Goal: Task Accomplishment & Management: Use online tool/utility

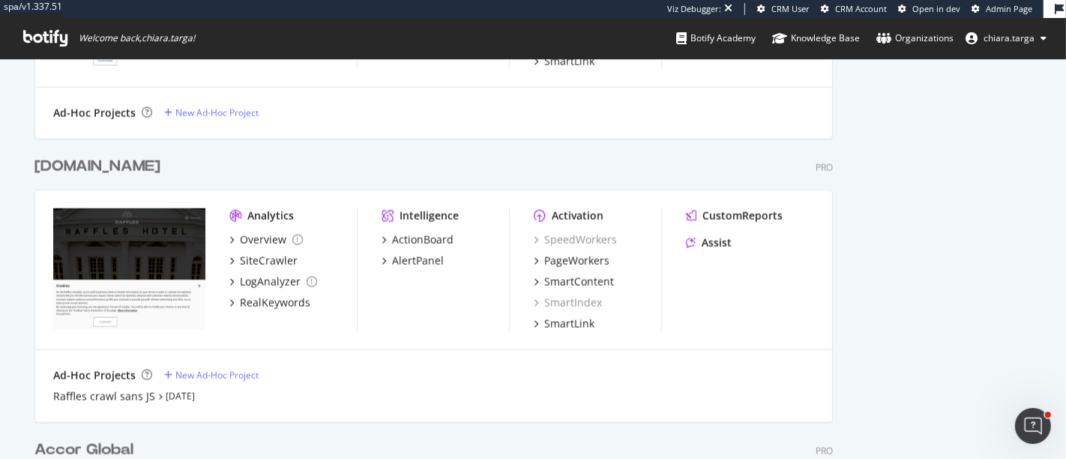
scroll to position [2166, 0]
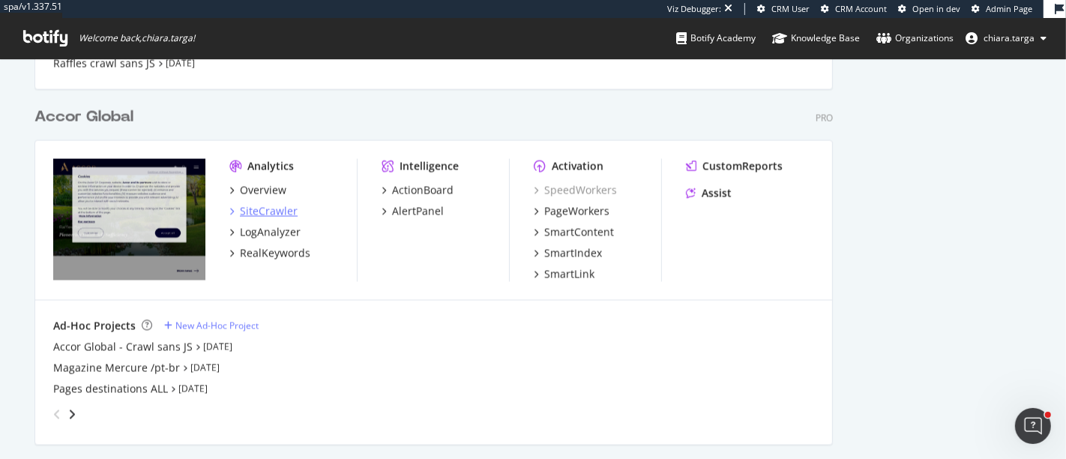
click at [286, 215] on div "SiteCrawler" at bounding box center [269, 211] width 58 height 15
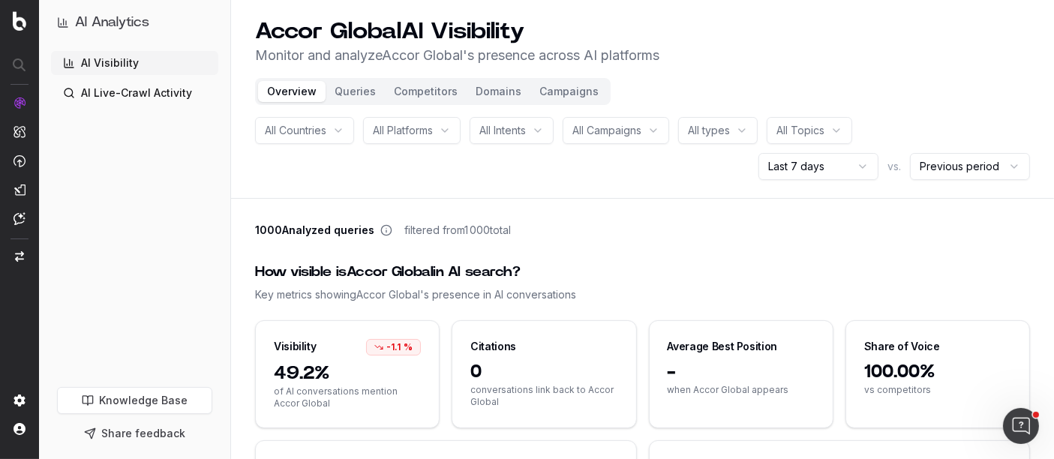
click at [361, 90] on button "Queries" at bounding box center [354, 91] width 59 height 21
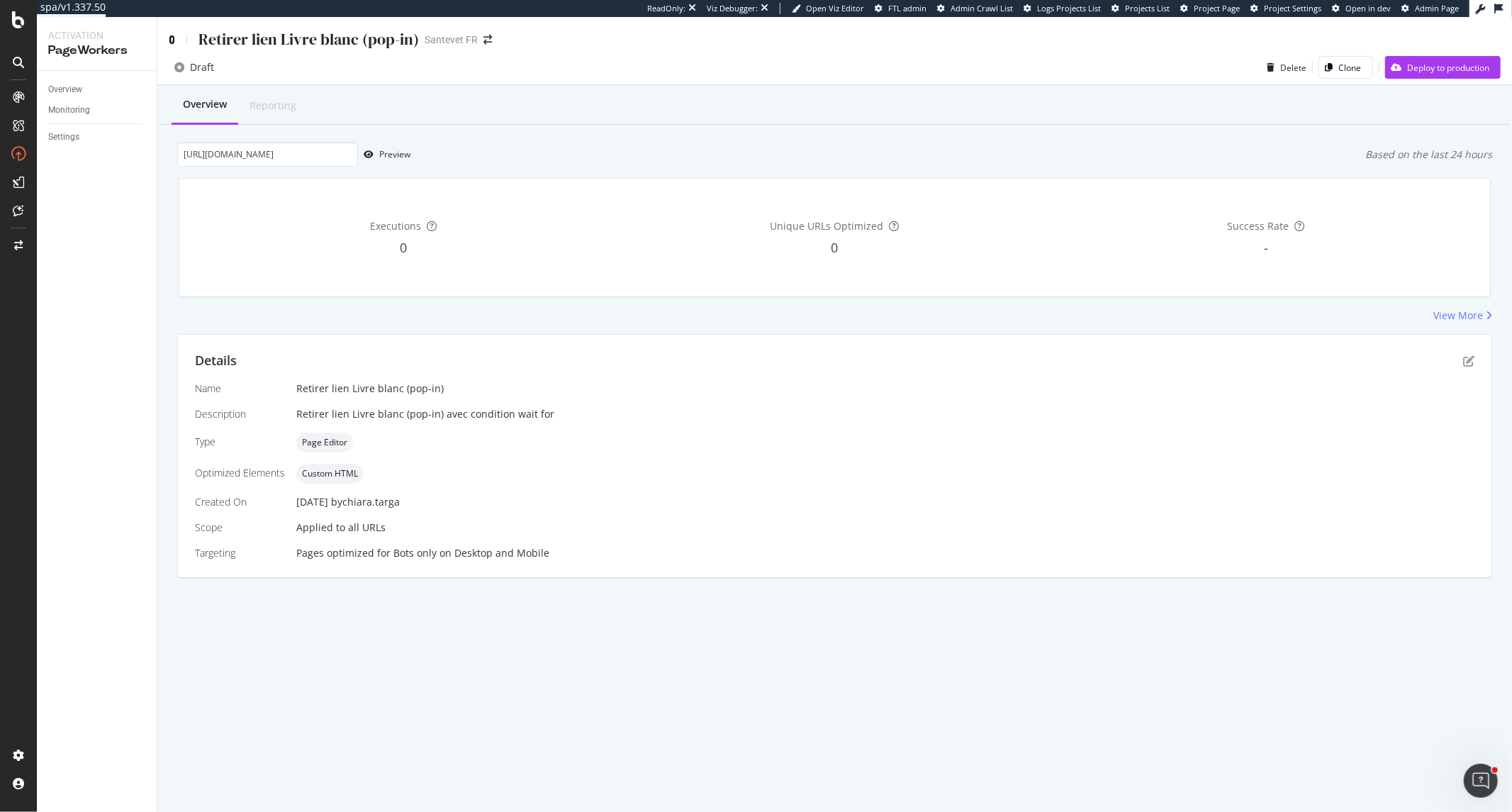
click at [170, 38] on icon at bounding box center [171, 40] width 7 height 9
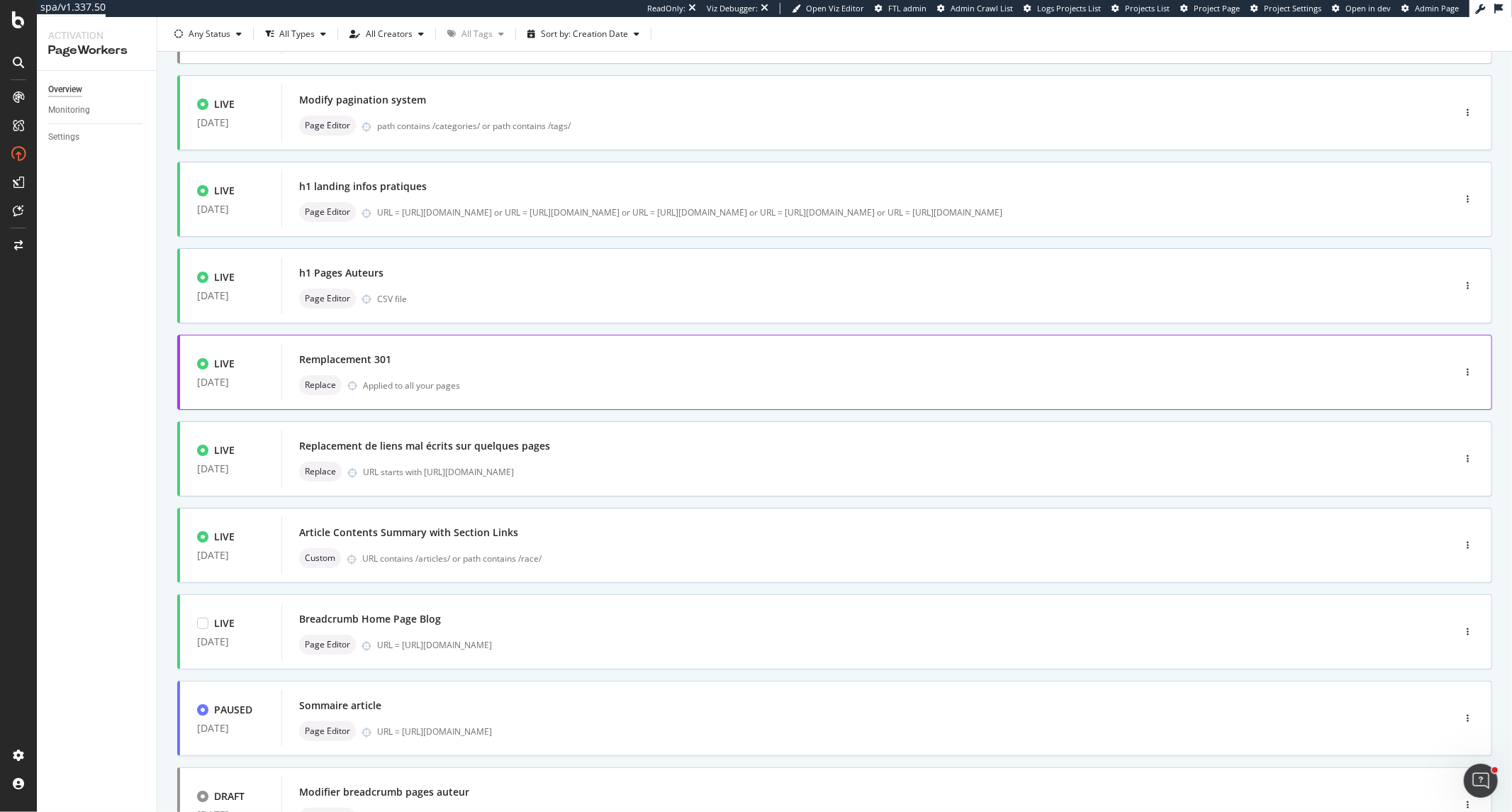
scroll to position [78, 0]
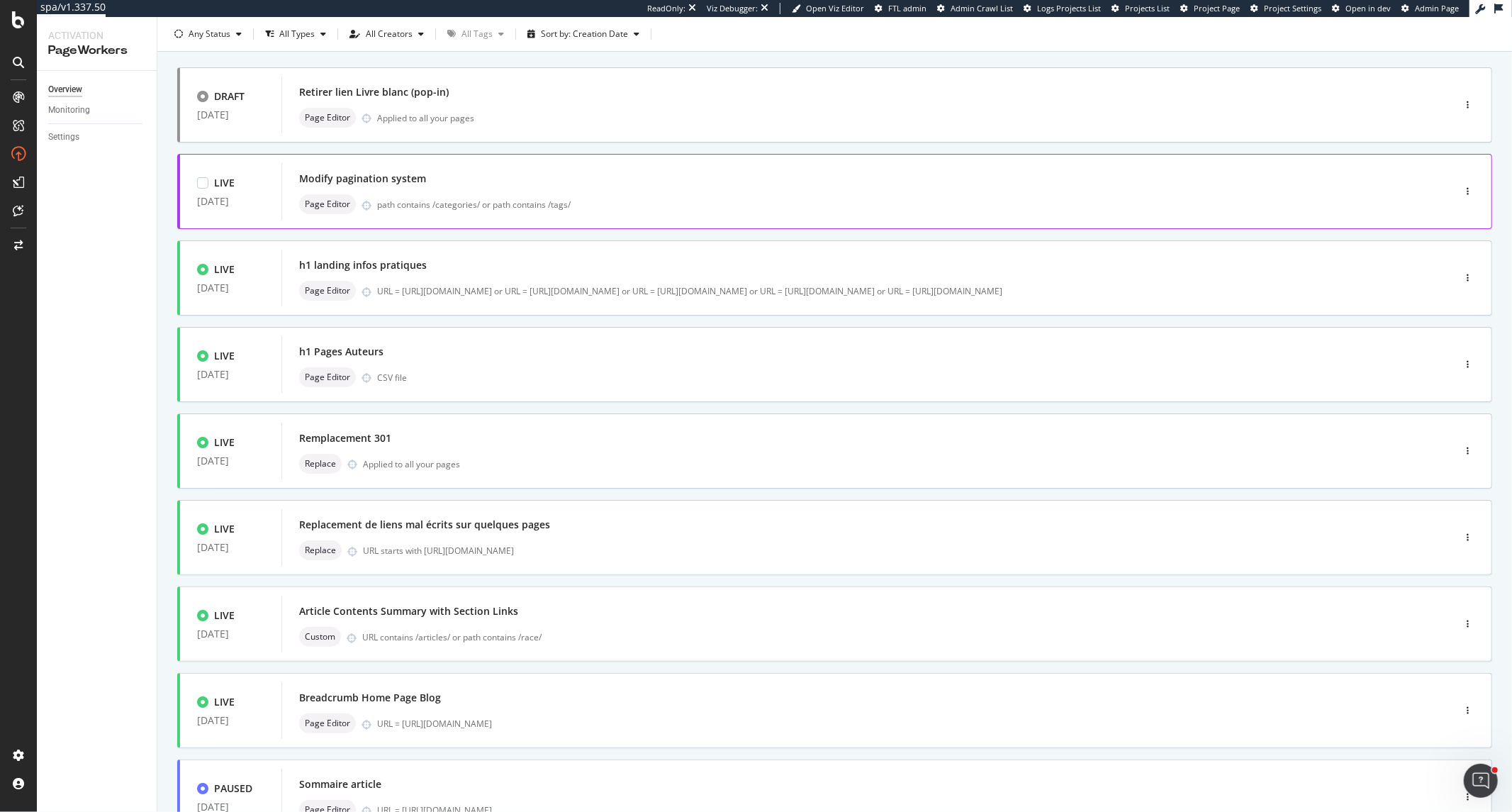
click at [523, 187] on div "Modify pagination system" at bounding box center [845, 178] width 1093 height 20
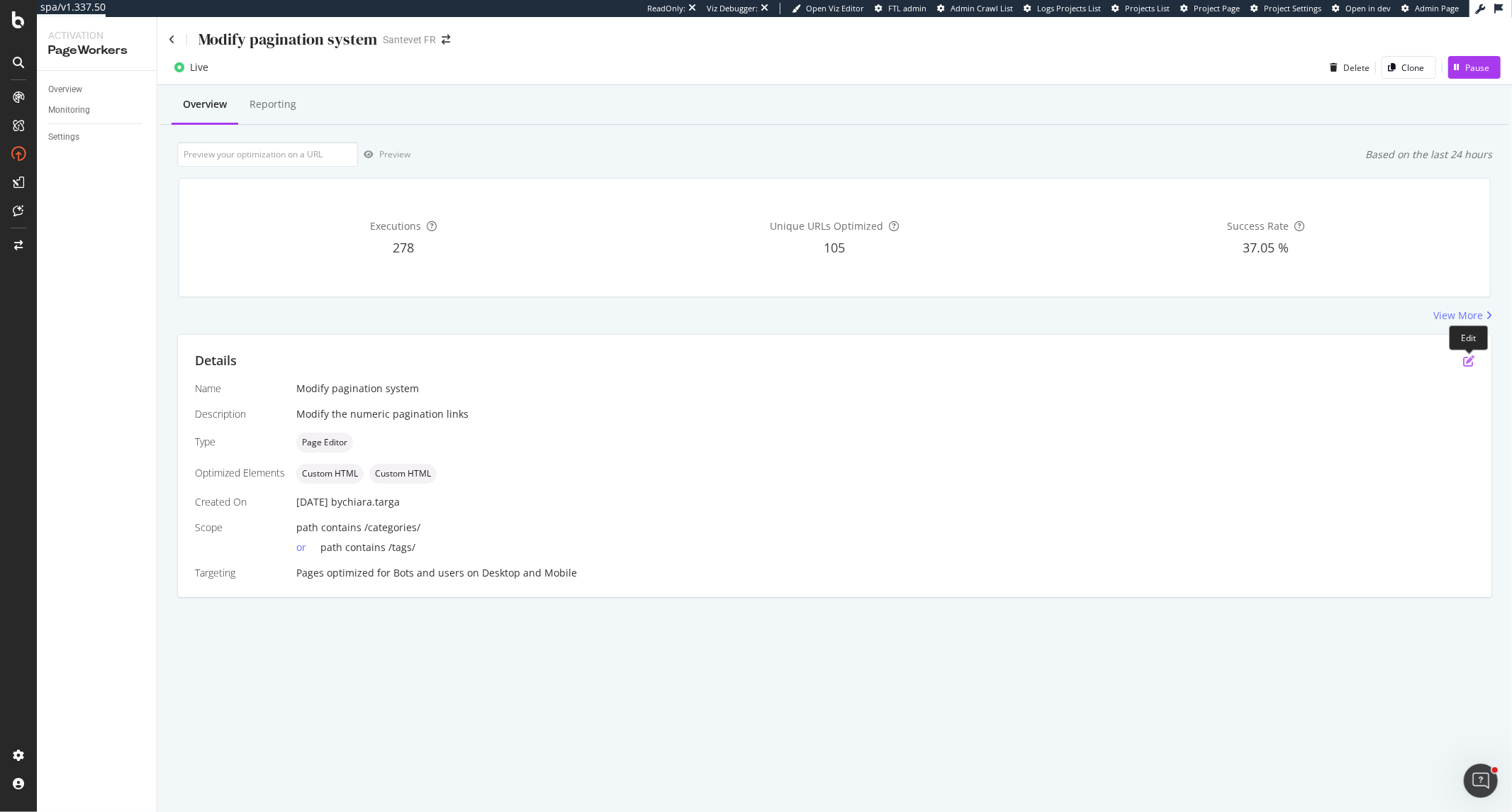
click at [1463, 363] on icon "pen-to-square" at bounding box center [1469, 361] width 11 height 11
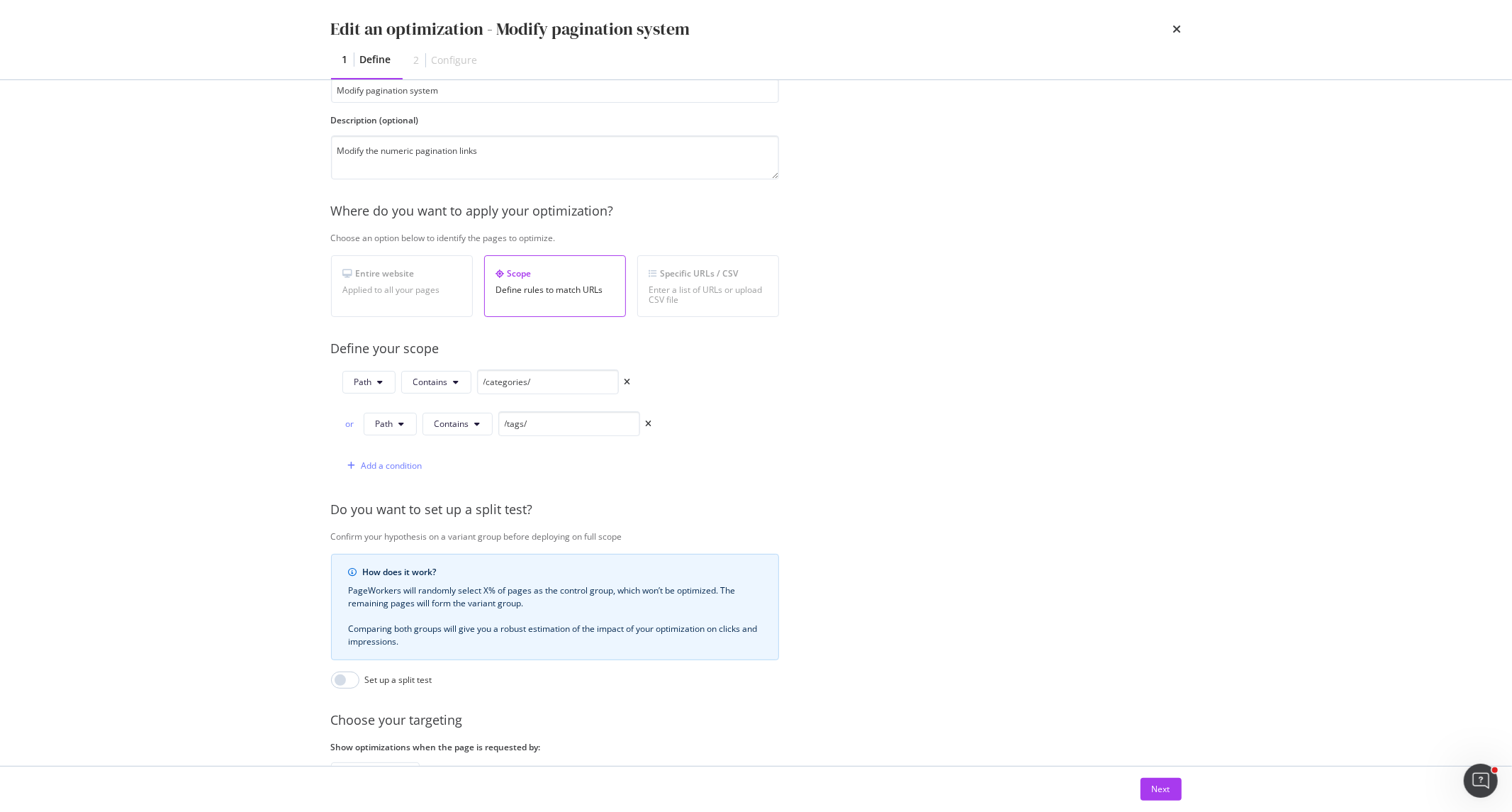
scroll to position [214, 0]
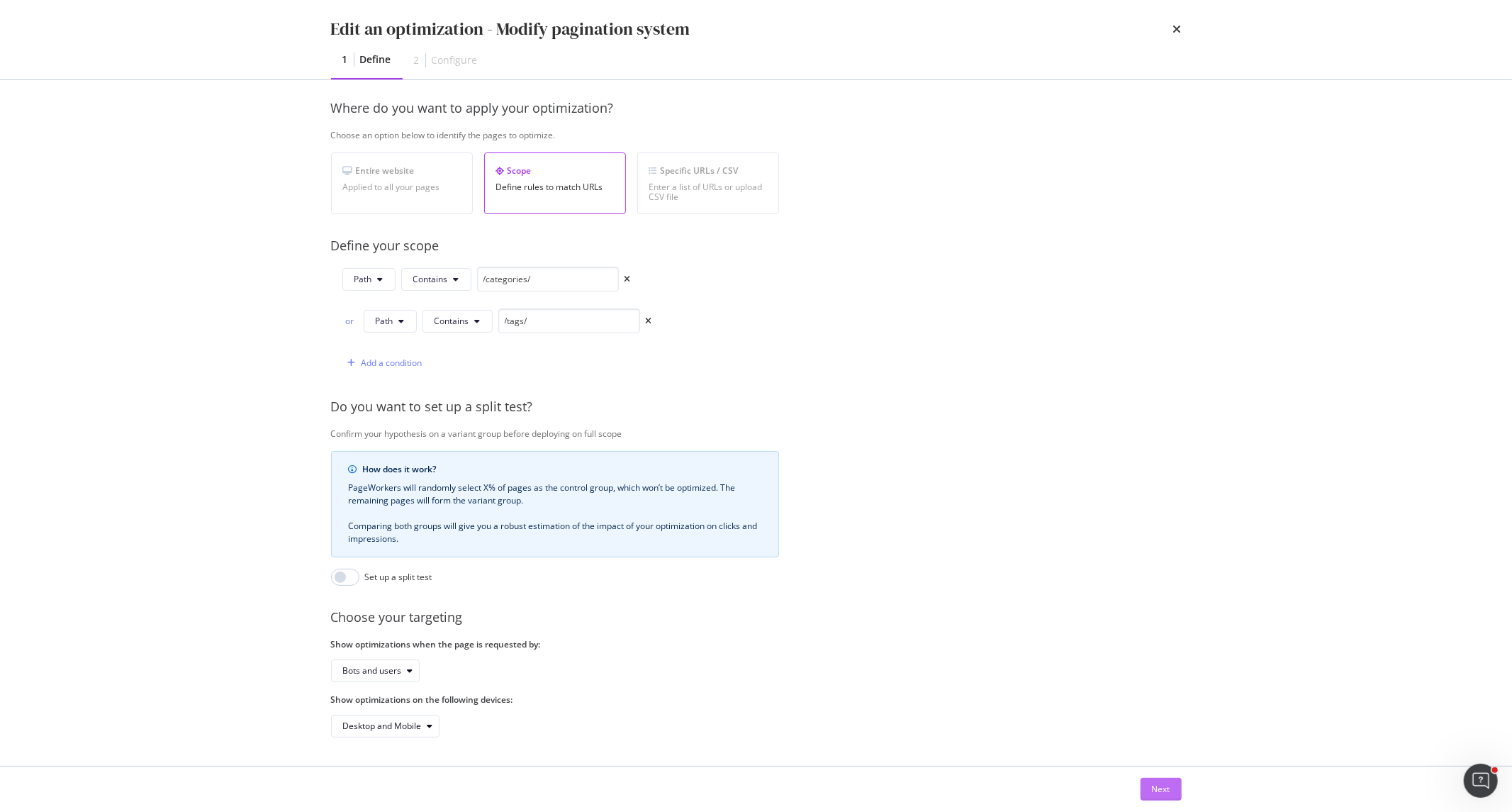
click at [1159, 786] on div "Next" at bounding box center [1160, 788] width 18 height 12
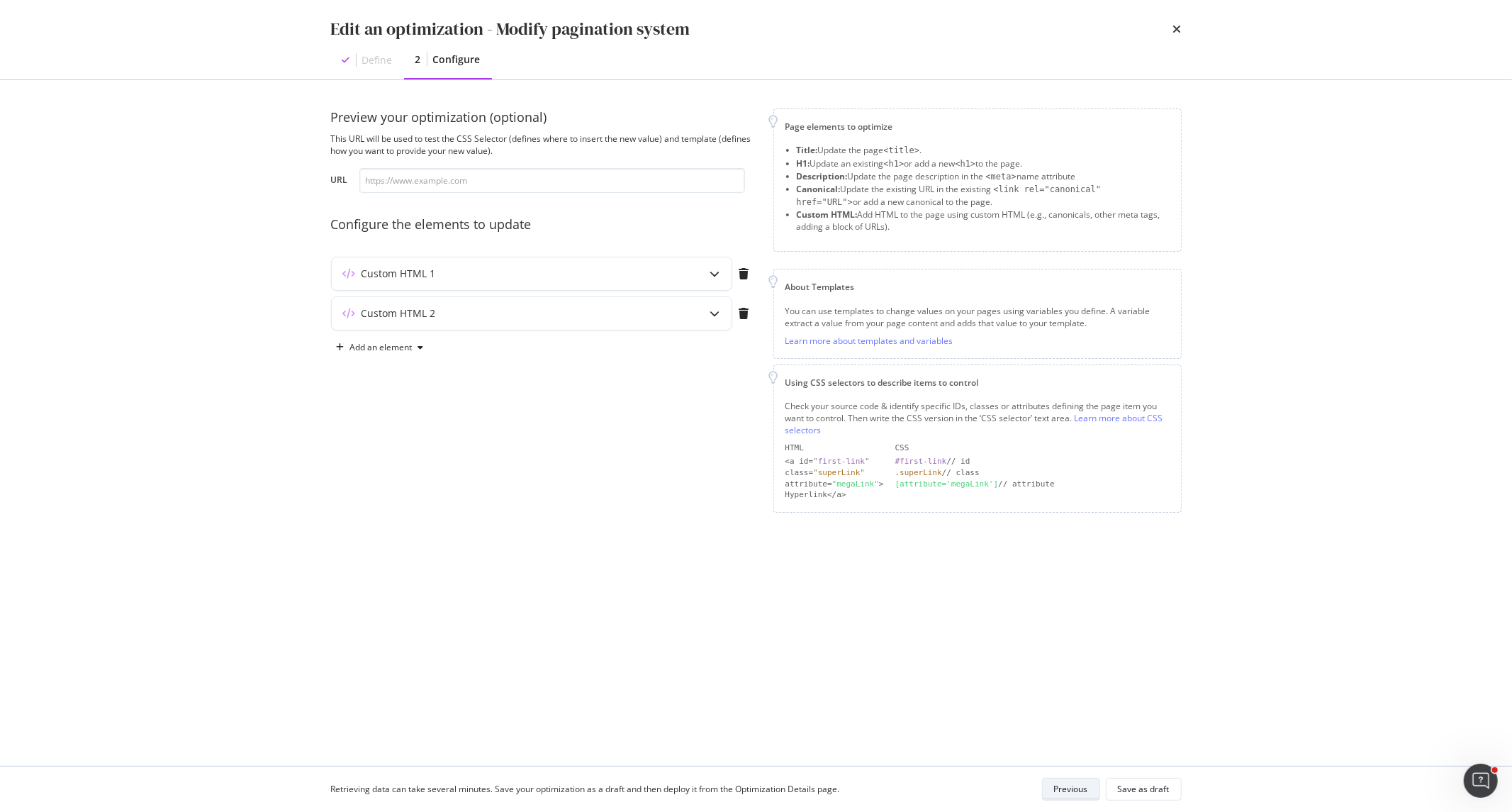
scroll to position [0, 0]
click at [714, 280] on div "modal" at bounding box center [714, 273] width 32 height 32
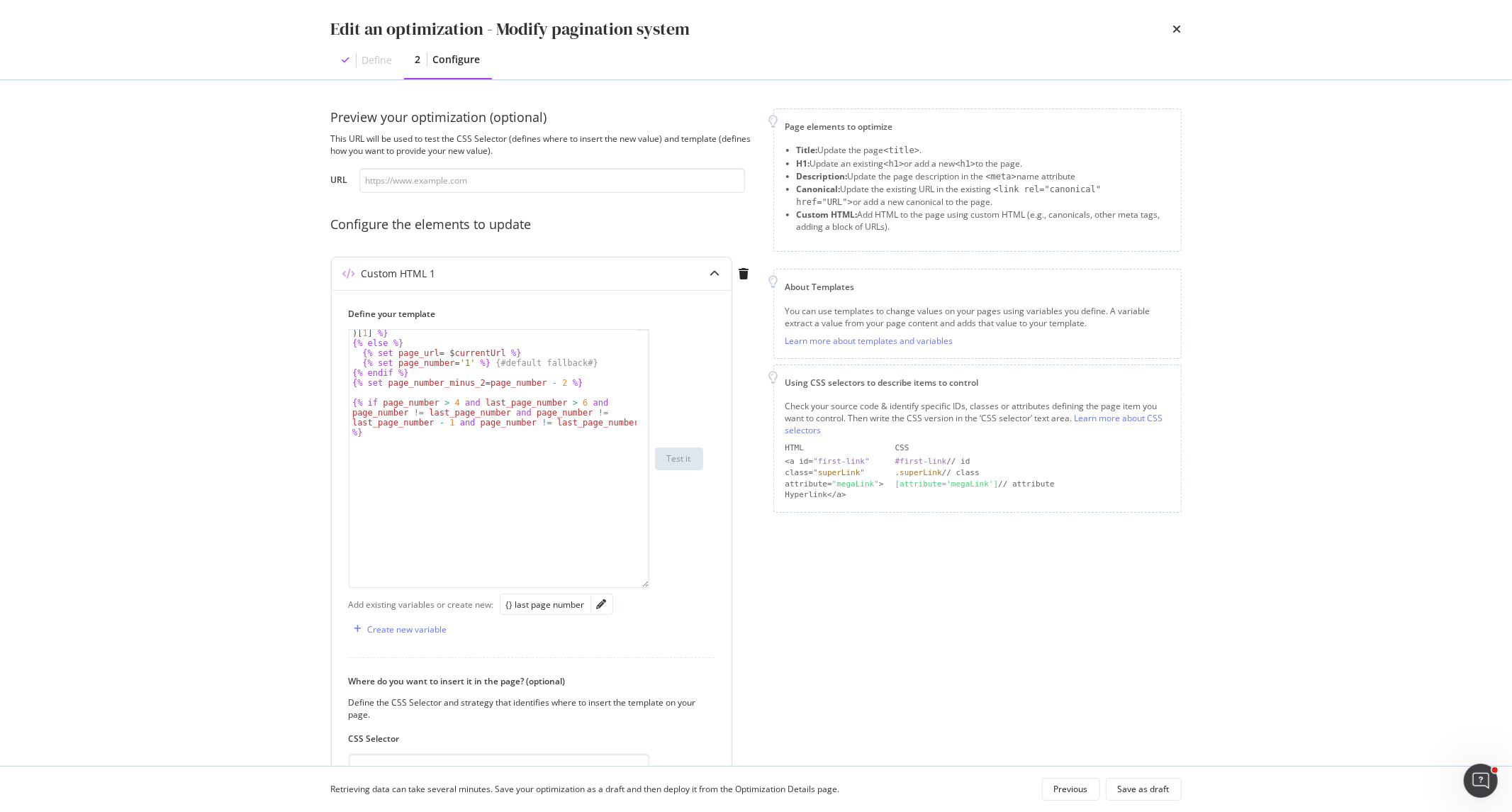
drag, startPoint x: 639, startPoint y: 420, endPoint x: 649, endPoint y: 585, distance: 165.3
click at [649, 585] on div "{% set page_number = $ currentUrl . split ( '?' ) [ 1 ] . split ( '=' ) [ 1 ] %…" at bounding box center [525, 458] width 354 height 259
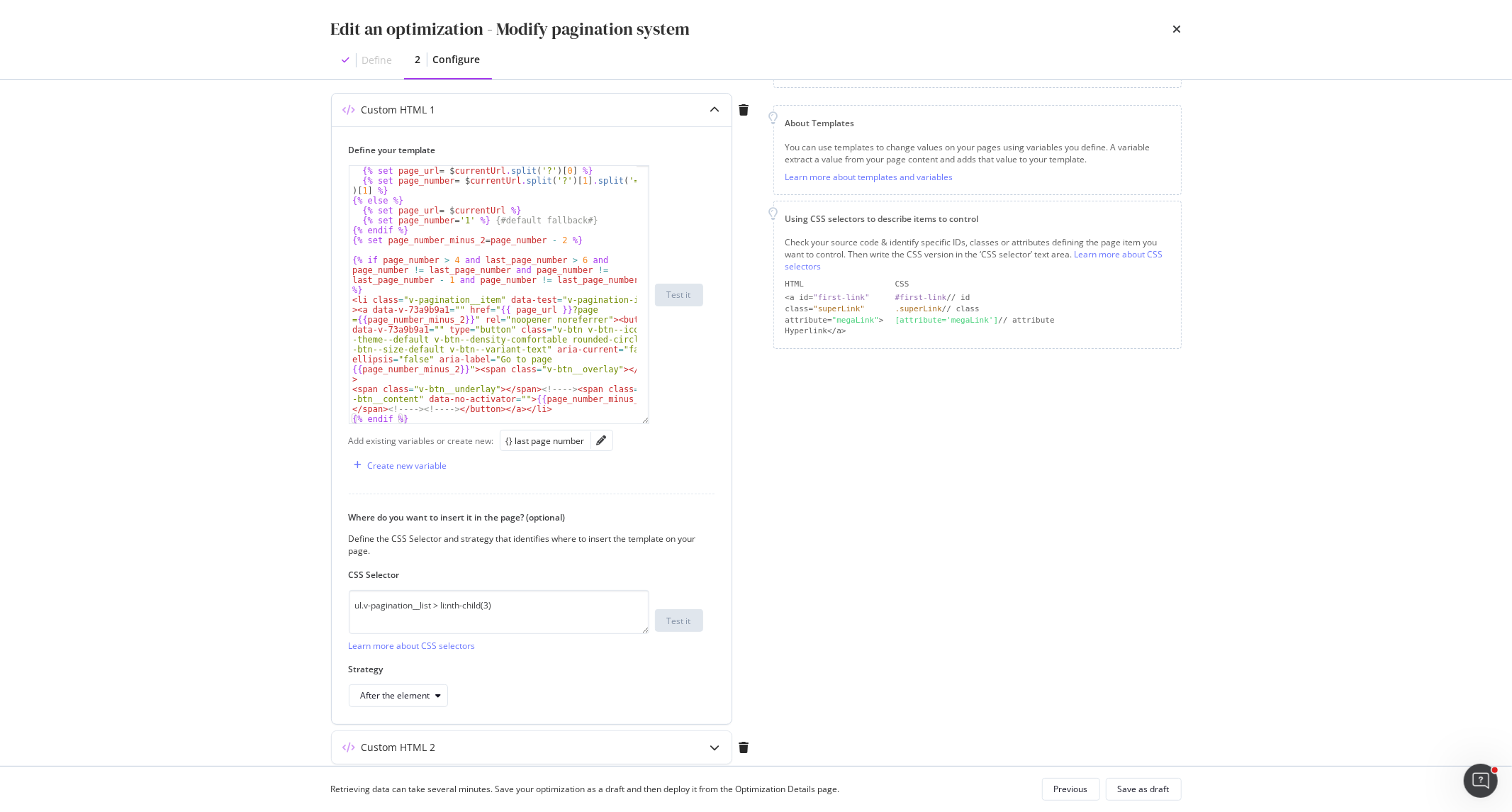
scroll to position [218, 0]
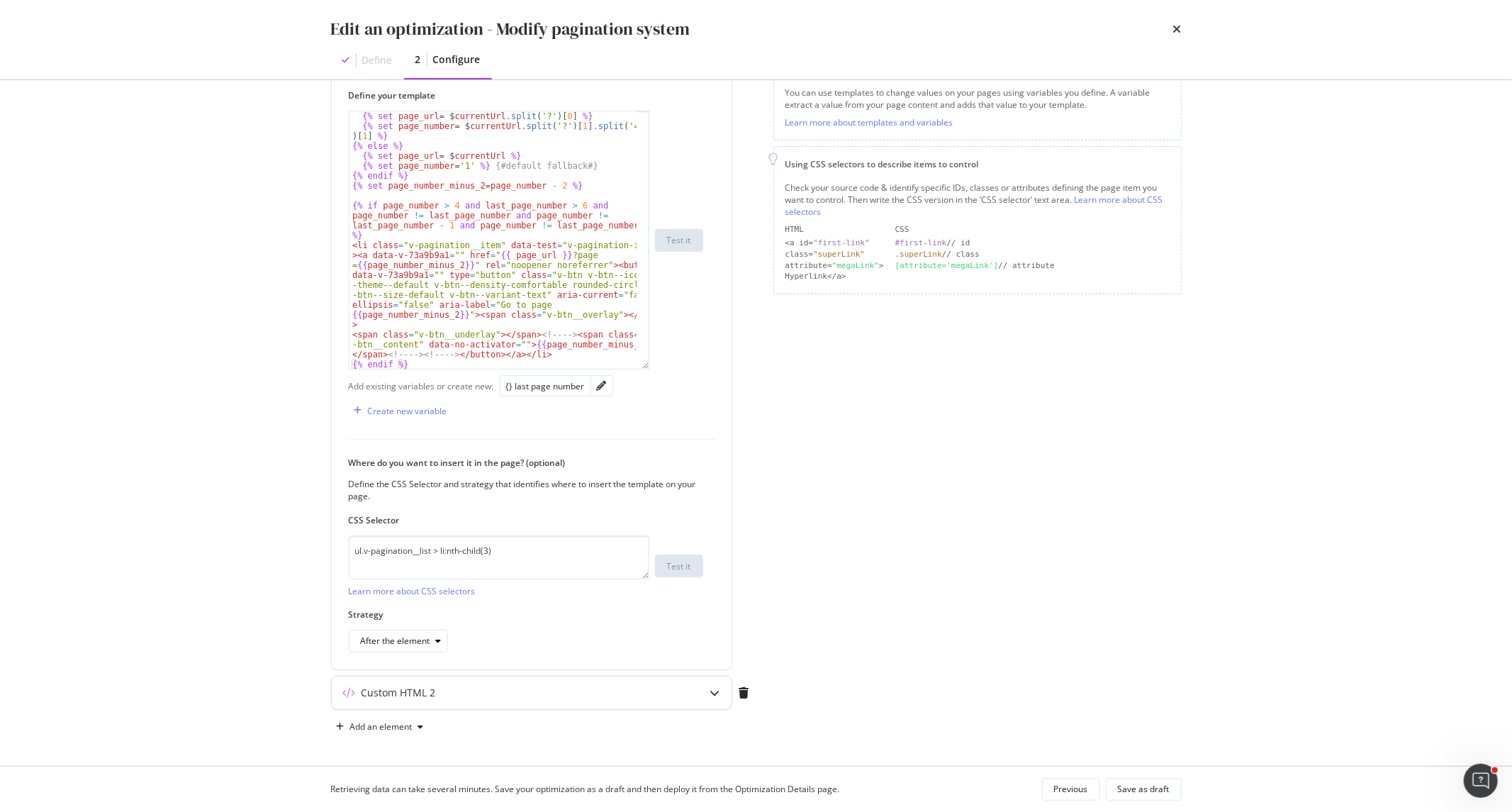
click at [717, 690] on icon "modal" at bounding box center [714, 692] width 9 height 9
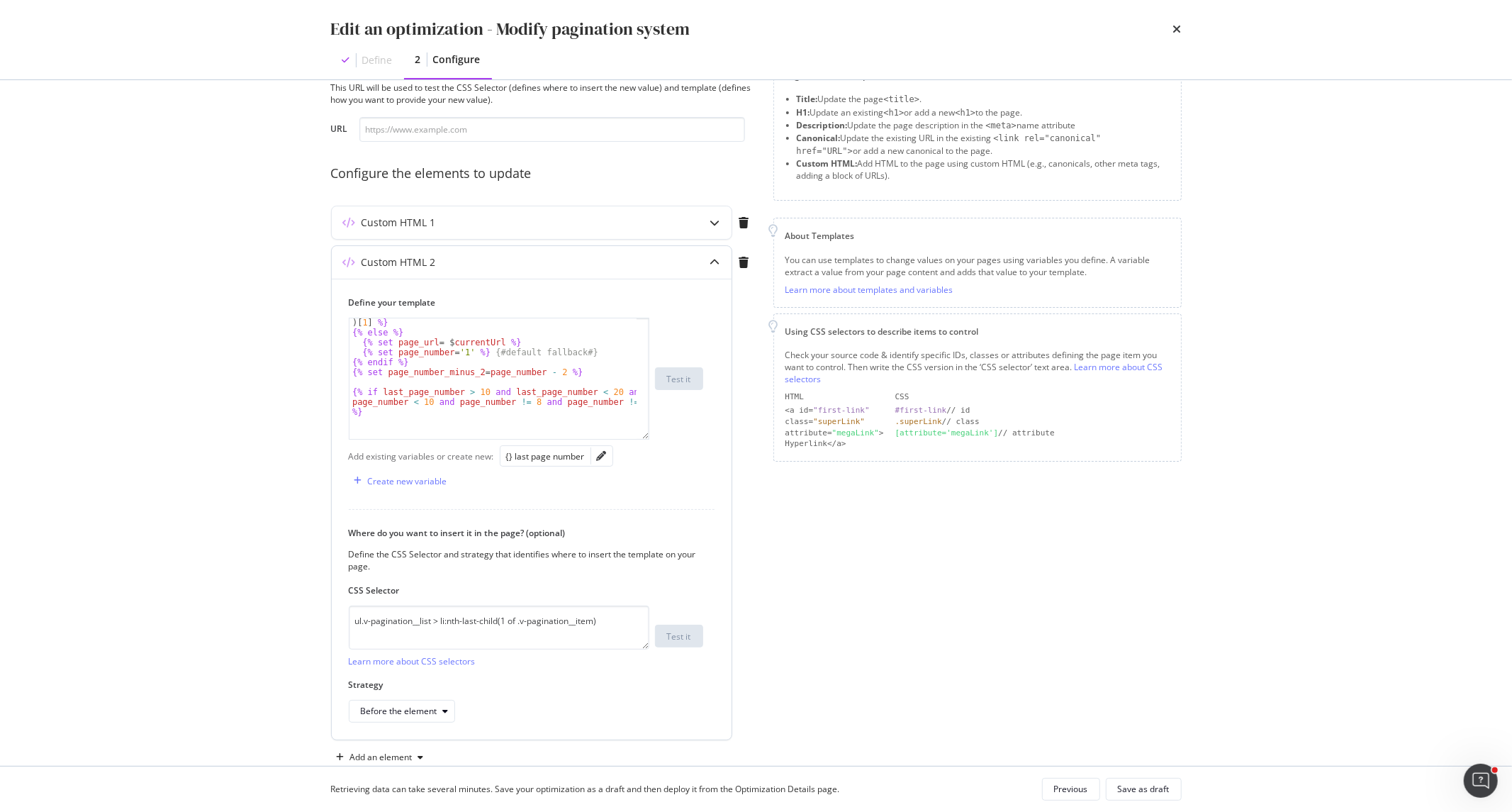
scroll to position [31, 0]
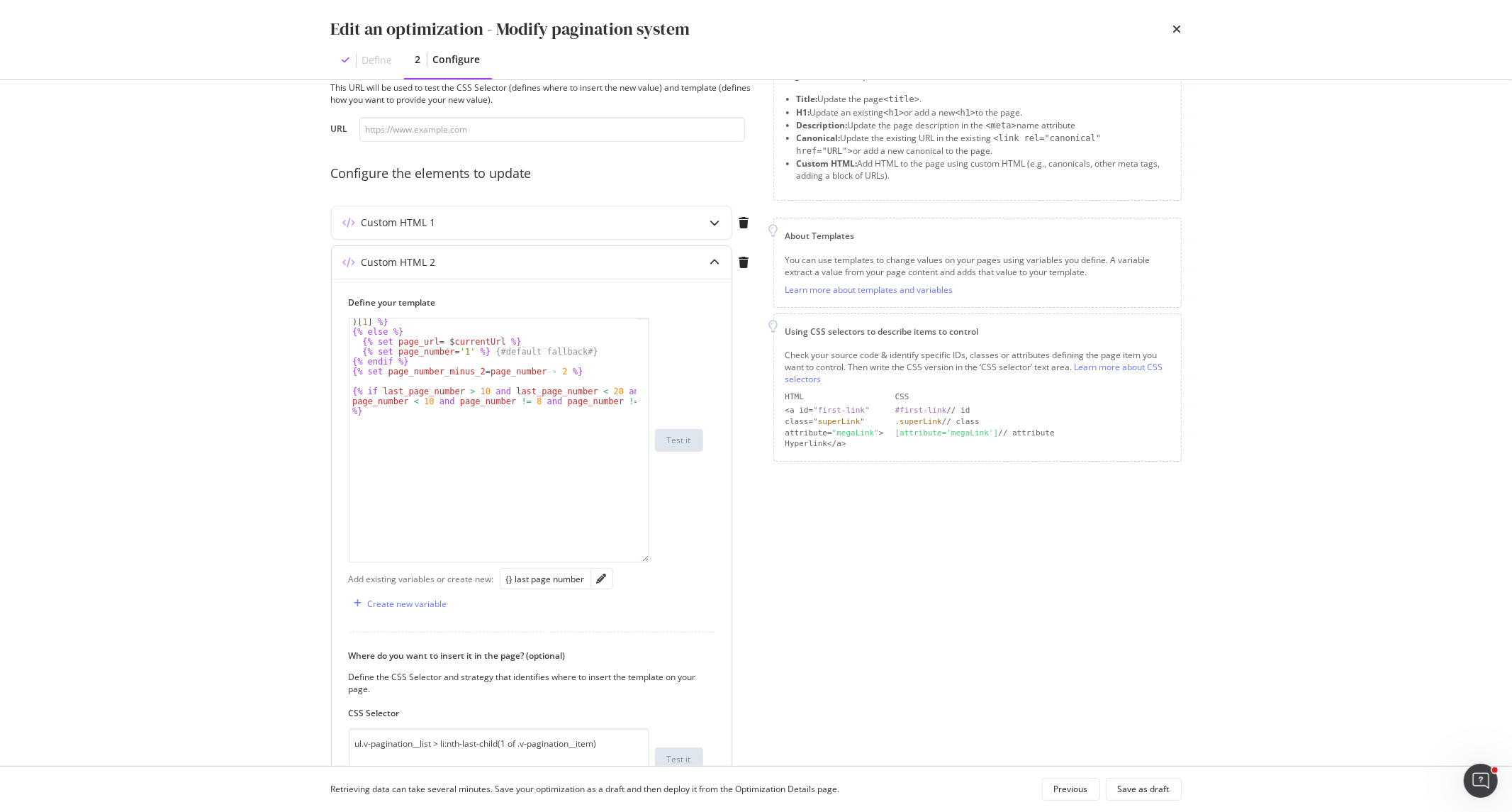
drag, startPoint x: 642, startPoint y: 406, endPoint x: 633, endPoint y: 628, distance: 222.2
click at [633, 562] on div "{% set page_number = $ currentUrl . split ( '?' ) [ 1 ] . split ( '=' ) [ 1 ] %…" at bounding box center [499, 440] width 301 height 245
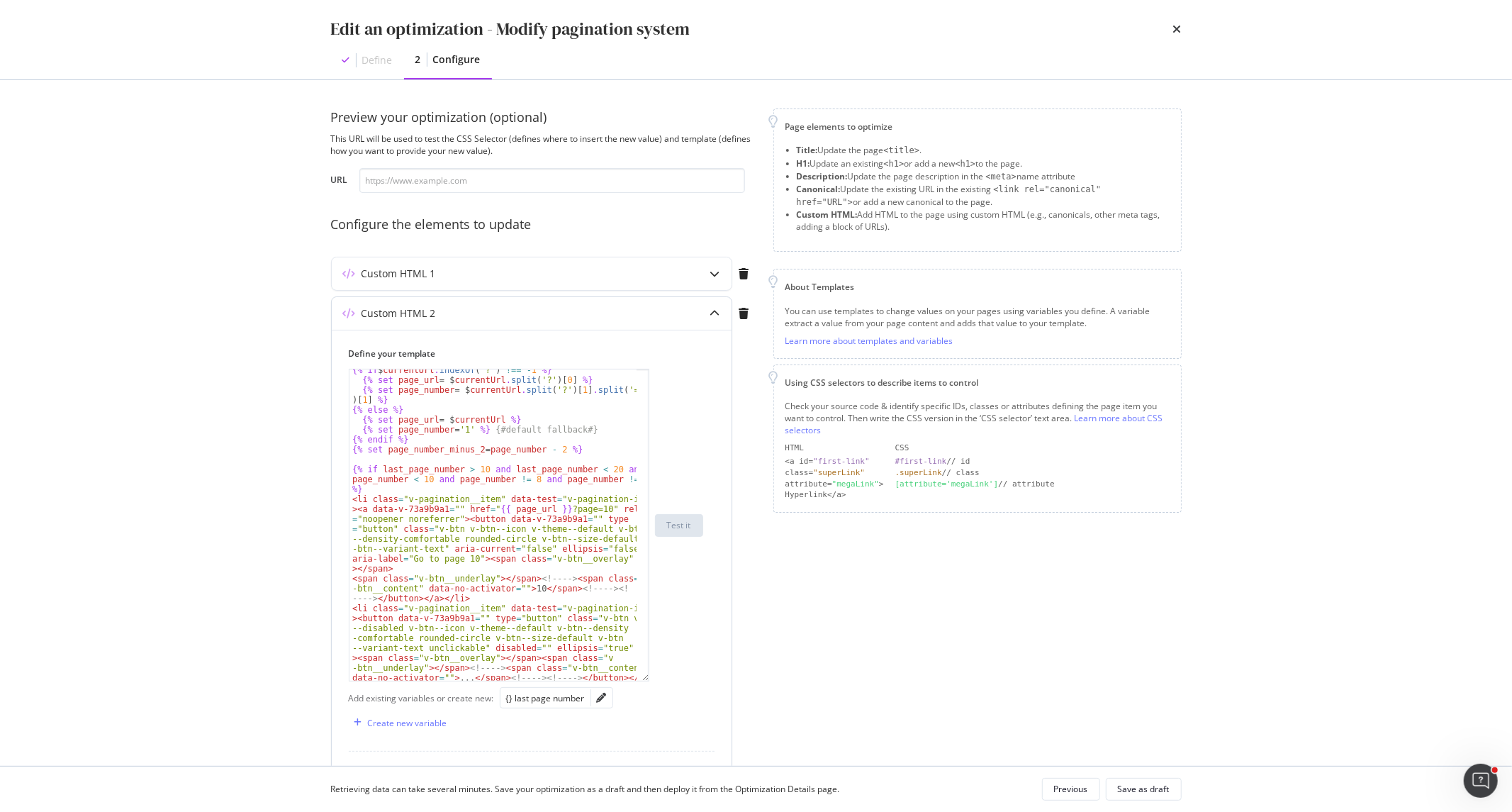
scroll to position [0, 0]
